Goal: Information Seeking & Learning: Learn about a topic

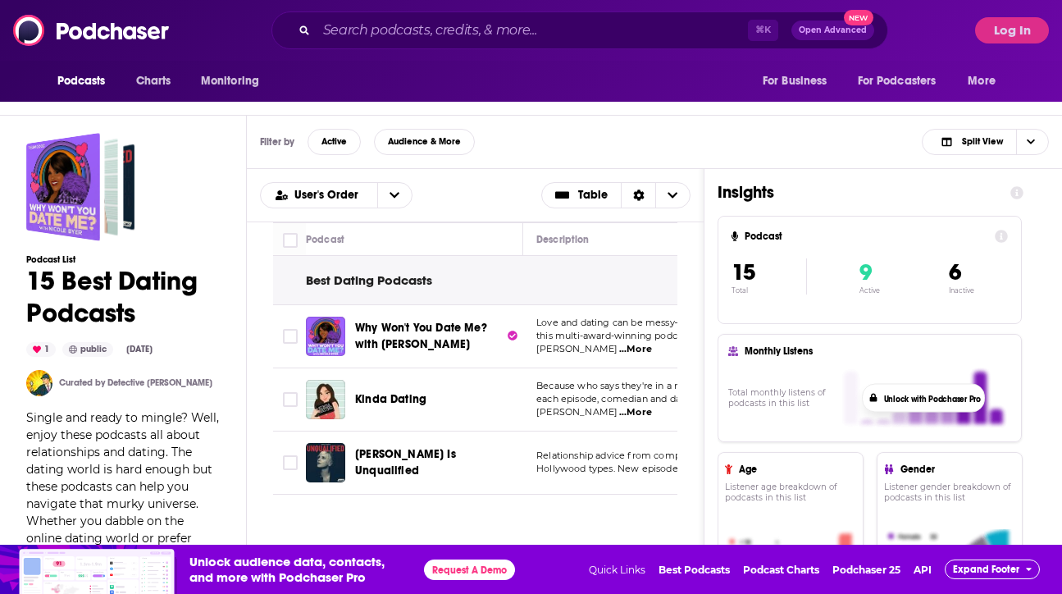
scroll to position [54, 0]
click at [495, 11] on div "⌘ K Open Advanced New" at bounding box center [580, 30] width 617 height 38
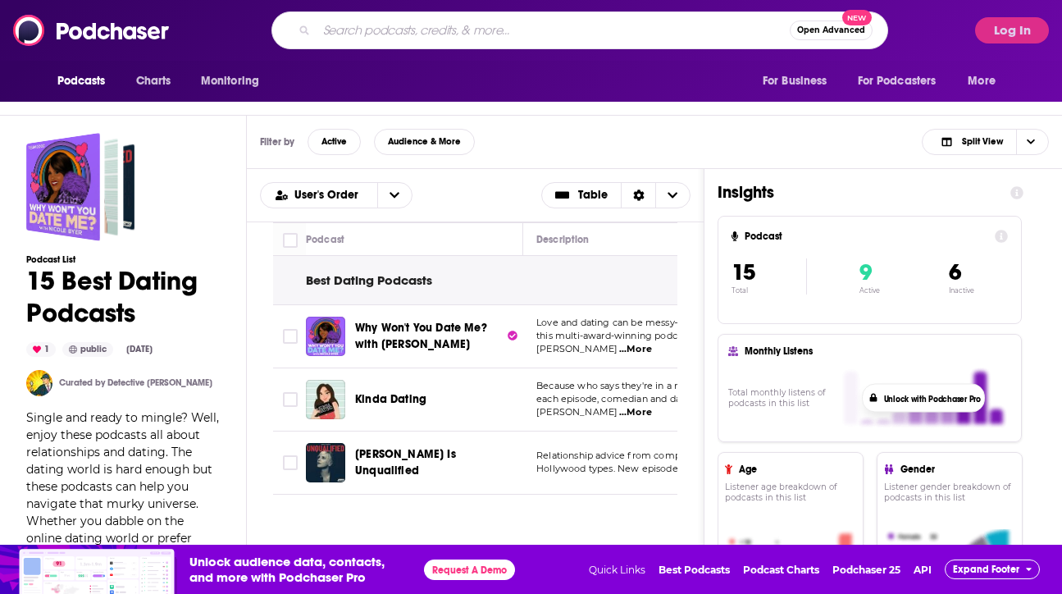
click at [495, 34] on input "Search podcasts, credits, & more..." at bounding box center [553, 30] width 473 height 26
type input "people on dating"
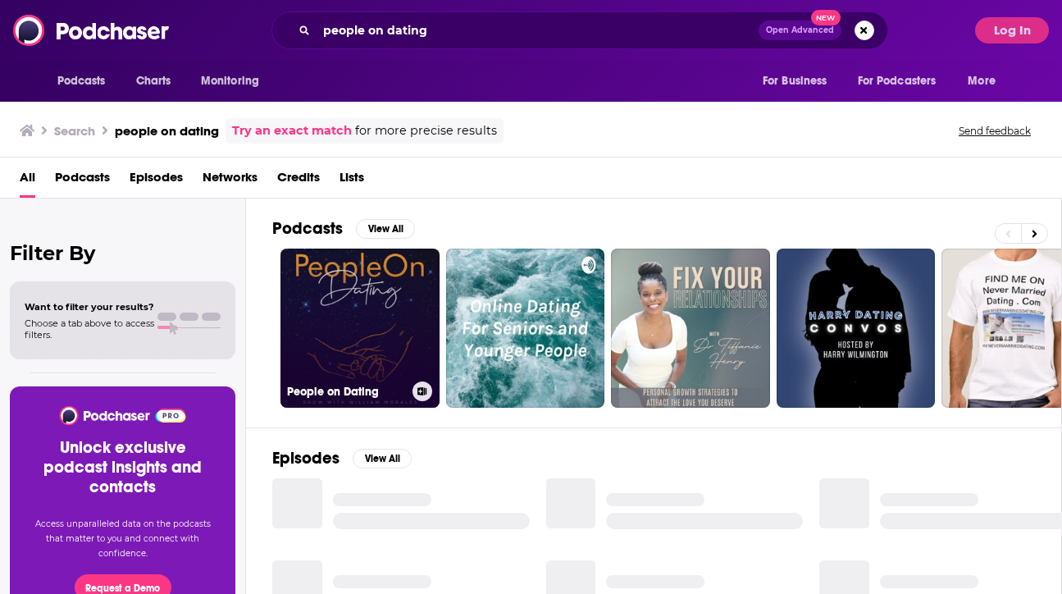
click at [337, 290] on link "People on Dating" at bounding box center [360, 328] width 159 height 159
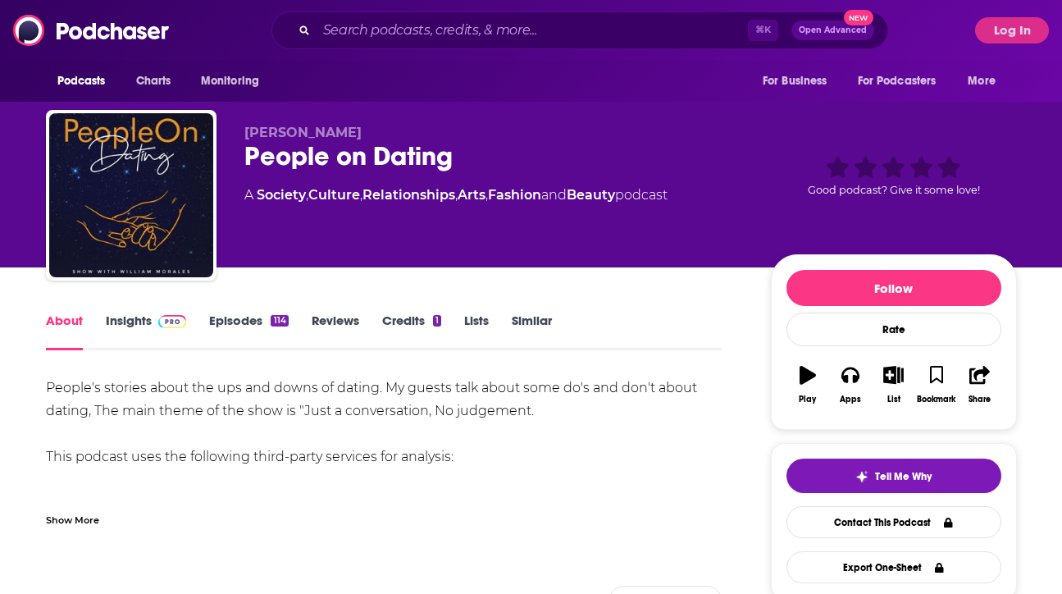
click at [164, 317] on img at bounding box center [172, 321] width 29 height 13
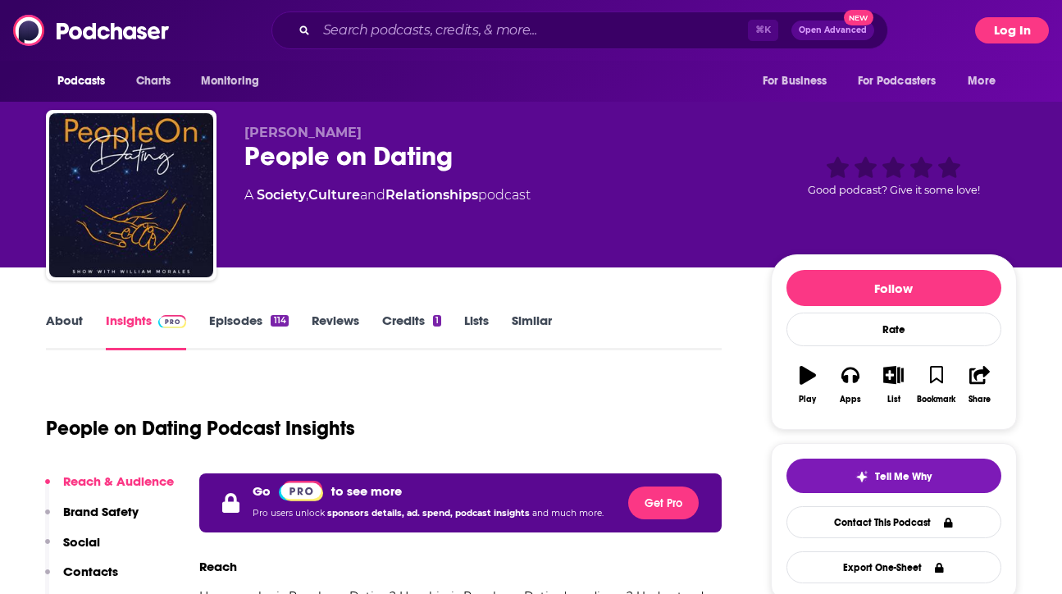
click at [1033, 30] on button "Log In" at bounding box center [1012, 30] width 74 height 26
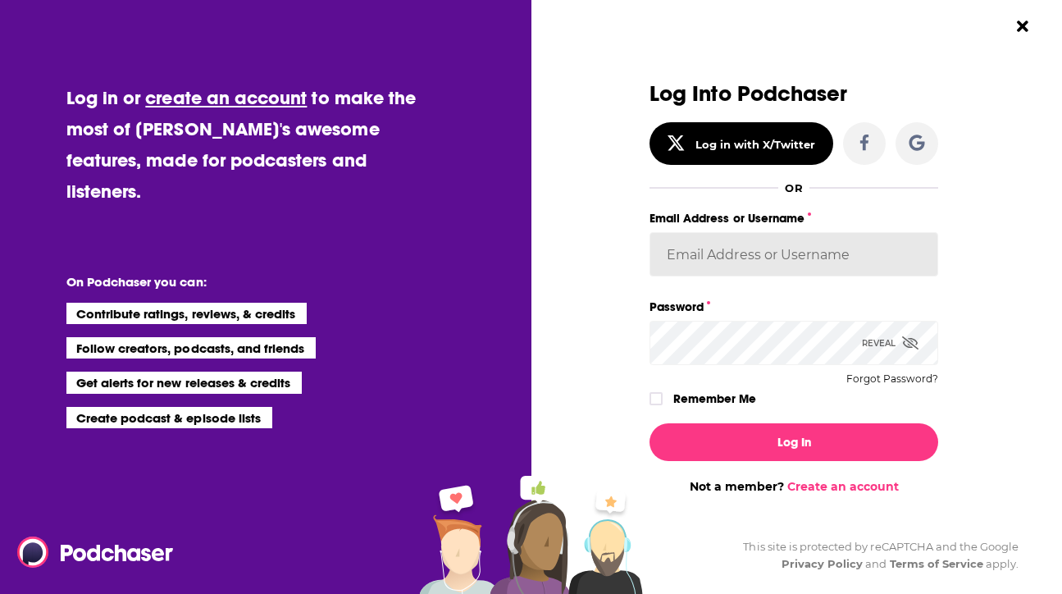
click at [788, 255] on input "Email Address or Username" at bounding box center [794, 254] width 289 height 44
type input "Rpearson"
click at [674, 394] on label "Remember Me" at bounding box center [715, 398] width 83 height 21
click at [661, 406] on input "rememberMe" at bounding box center [656, 406] width 10 height 0
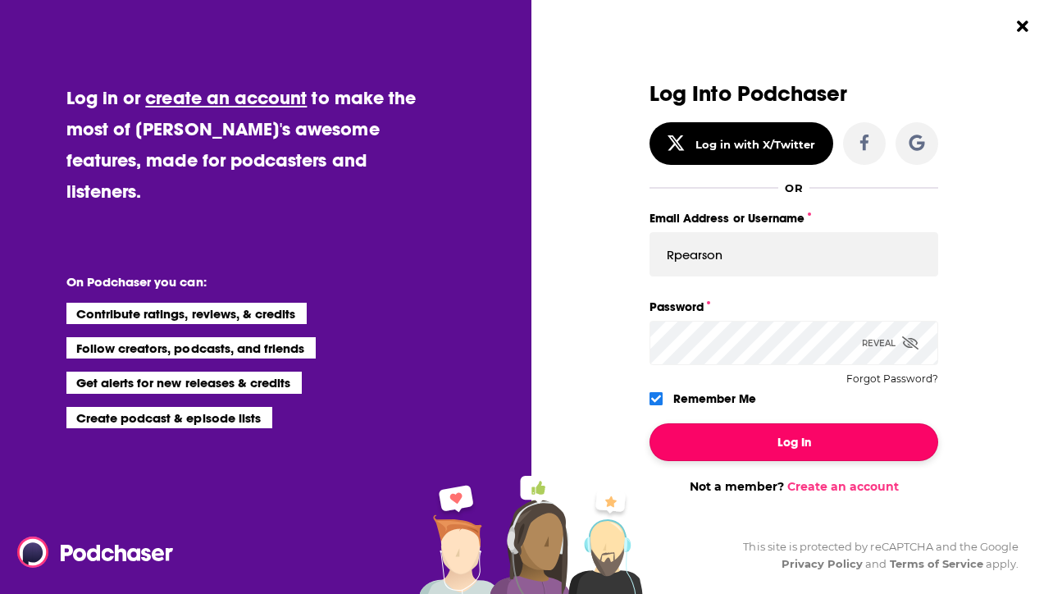
click at [713, 442] on button "Log In" at bounding box center [794, 442] width 289 height 38
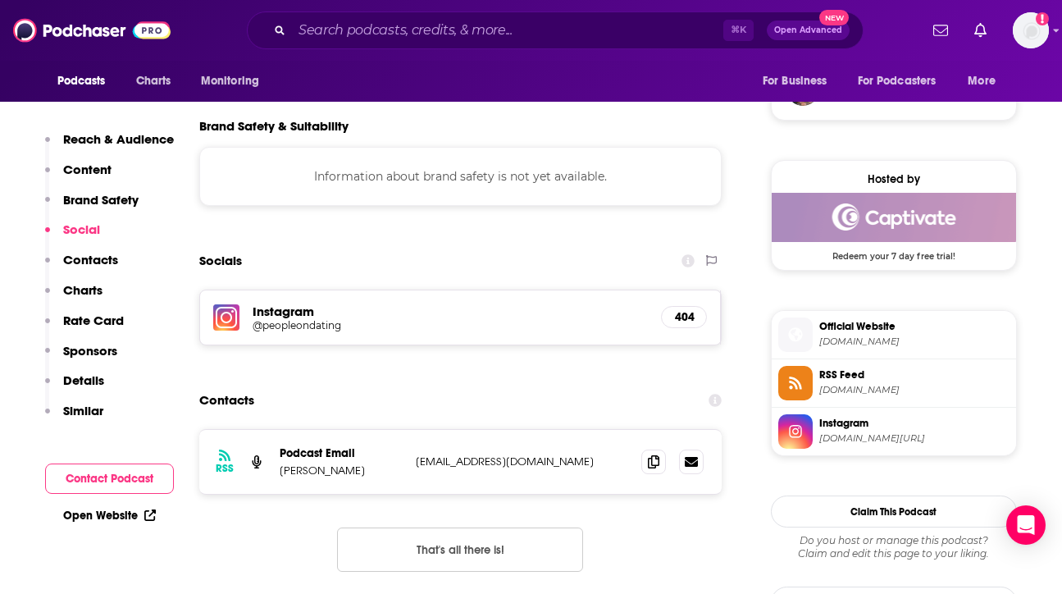
scroll to position [1234, 0]
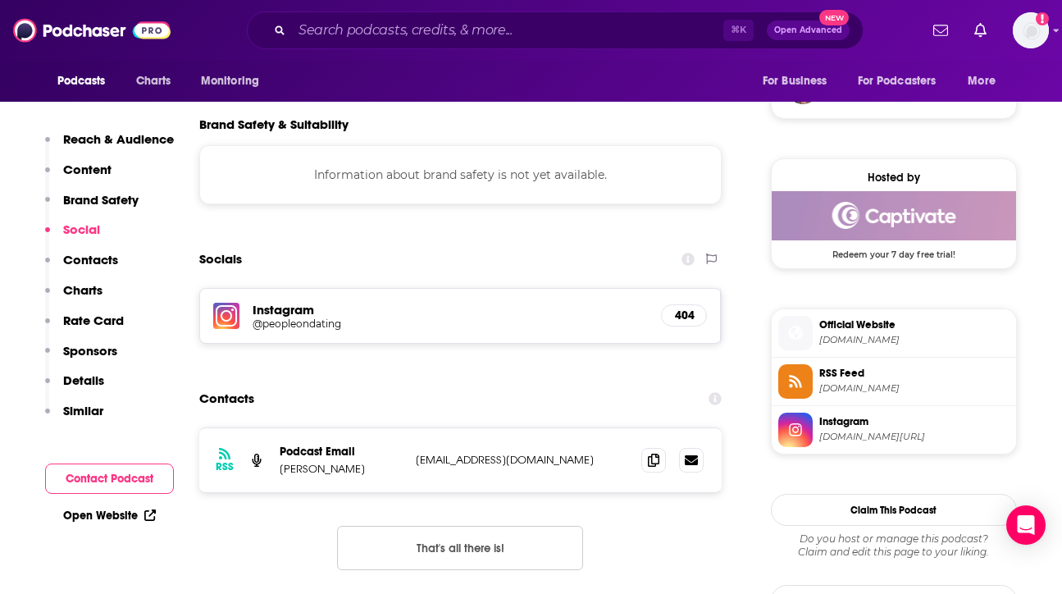
click at [313, 322] on h5 "@peopleondating" at bounding box center [384, 323] width 263 height 12
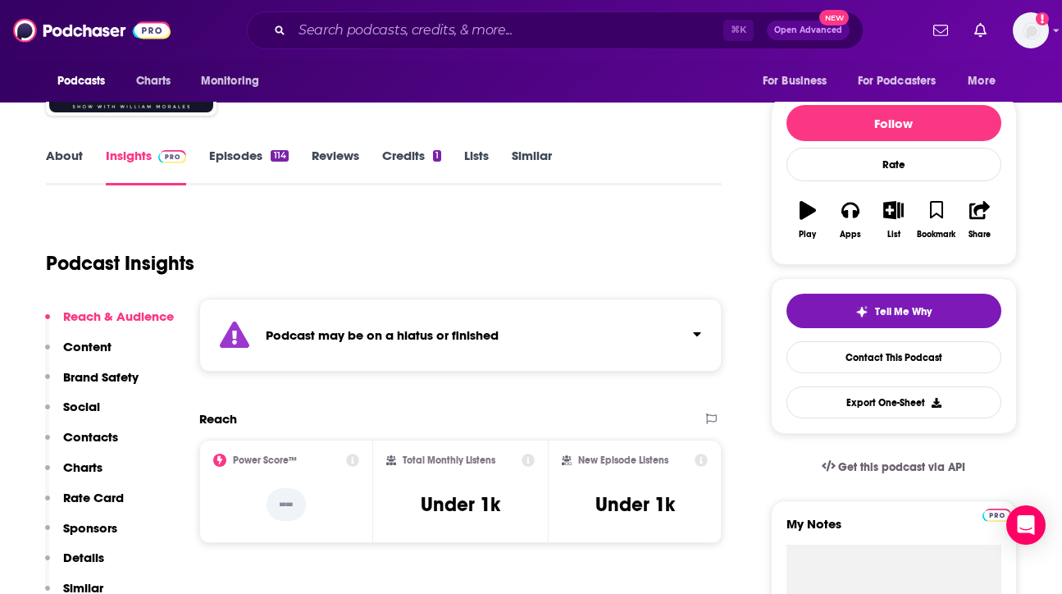
scroll to position [0, 0]
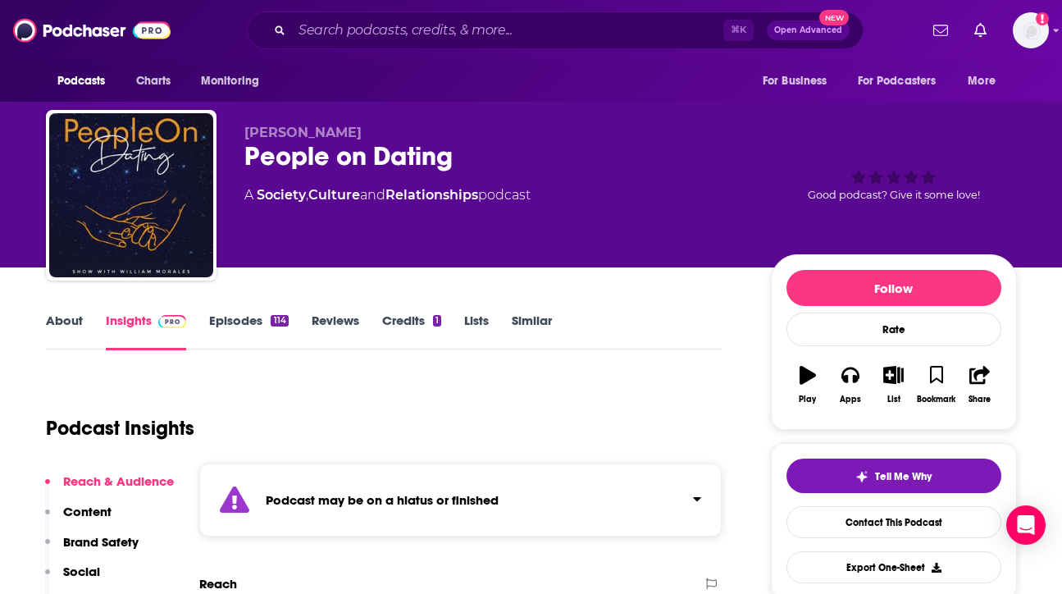
click at [59, 322] on link "About" at bounding box center [64, 332] width 37 height 38
